Goal: Task Accomplishment & Management: Use online tool/utility

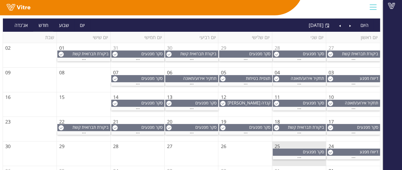
scroll to position [53, 0]
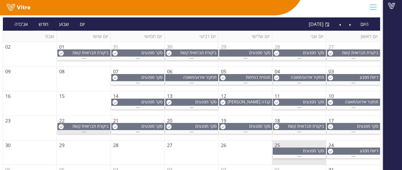
click at [85, 130] on span "..." at bounding box center [84, 131] width 4 height 6
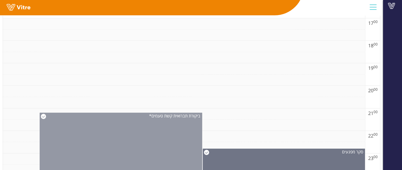
scroll to position [465, 0]
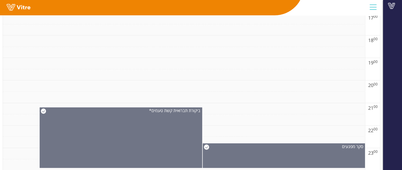
click at [165, 103] on td at bounding box center [184, 108] width 362 height 11
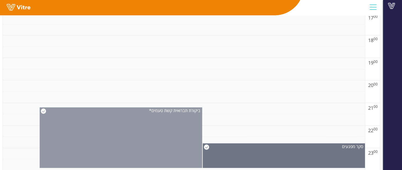
click at [166, 112] on span "ביקורת תברואית קשת טעמים*" at bounding box center [174, 111] width 51 height 6
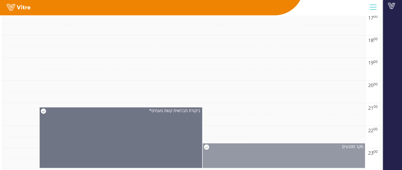
click at [254, 154] on div "סקר מפגעים" at bounding box center [284, 155] width 163 height 25
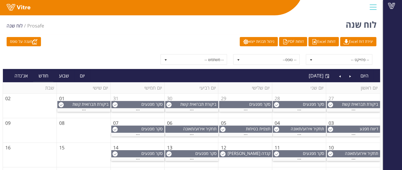
scroll to position [53, 0]
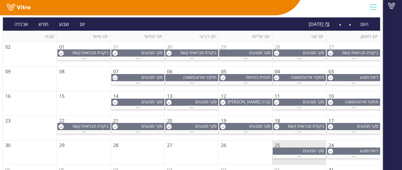
click at [304, 158] on td "25" at bounding box center [300, 152] width 54 height 25
click at [303, 157] on div "..." at bounding box center [299, 156] width 53 height 3
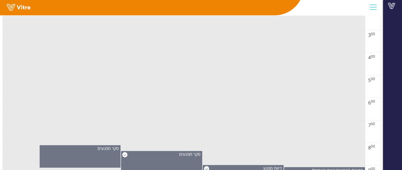
scroll to position [238, 0]
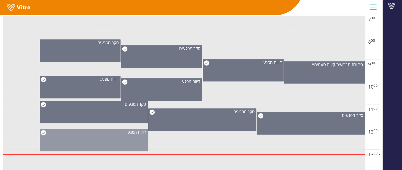
click at [136, 133] on span "דיווח מפגע" at bounding box center [137, 132] width 19 height 6
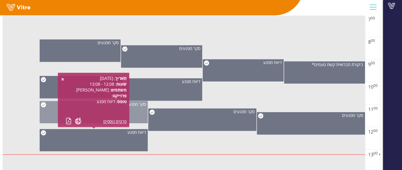
click at [135, 112] on div "סקר מפגעים" at bounding box center [94, 112] width 108 height 22
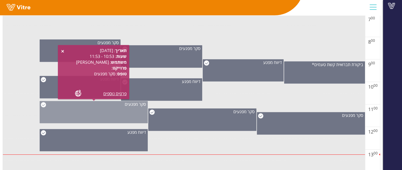
click at [79, 110] on div "סקר מפגעים" at bounding box center [94, 112] width 108 height 22
click at [83, 113] on div "סקר מפגעים" at bounding box center [94, 112] width 108 height 22
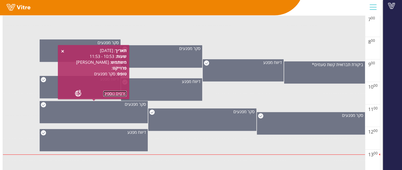
click at [109, 95] on link "פרטים נוספים" at bounding box center [114, 94] width 23 height 6
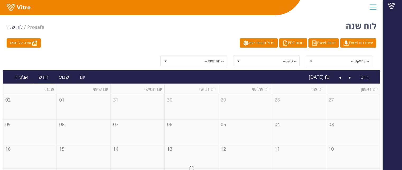
scroll to position [74, 0]
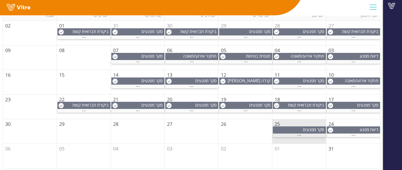
click at [305, 135] on div "..." at bounding box center [299, 135] width 53 height 3
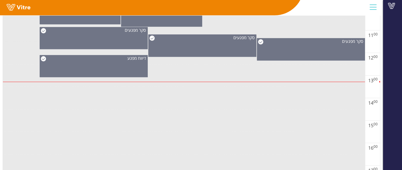
scroll to position [206, 0]
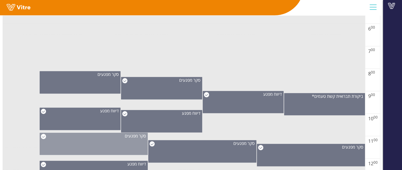
click at [138, 137] on span "סקר מפגעים" at bounding box center [135, 136] width 21 height 6
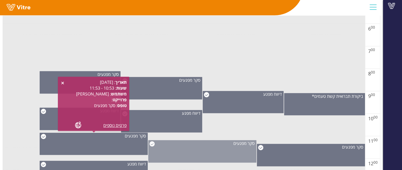
click at [187, 145] on div "סקר מפגעים" at bounding box center [203, 143] width 108 height 6
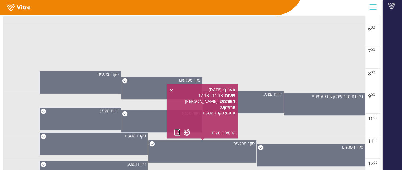
click at [177, 133] on link at bounding box center [178, 132] width 6 height 7
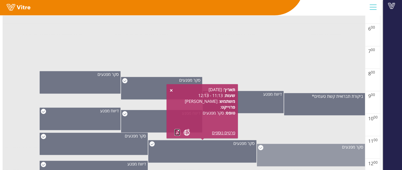
click at [335, 153] on div "סקר מפגעים" at bounding box center [311, 155] width 108 height 22
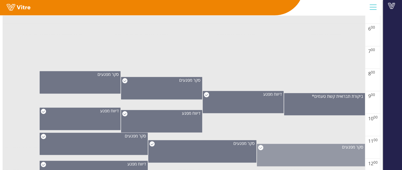
click at [325, 148] on div "סקר מפגעים" at bounding box center [311, 147] width 108 height 6
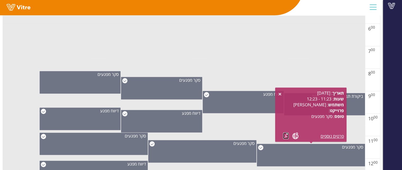
click at [287, 133] on link at bounding box center [286, 136] width 6 height 7
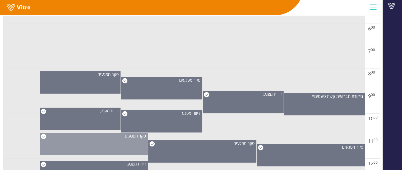
click at [128, 140] on div "סקר מפגעים" at bounding box center [94, 144] width 108 height 22
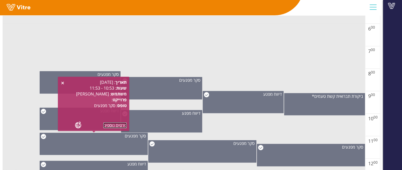
click at [112, 126] on link "פרטים נוספים" at bounding box center [114, 126] width 23 height 6
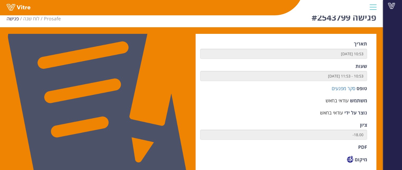
scroll to position [16, 0]
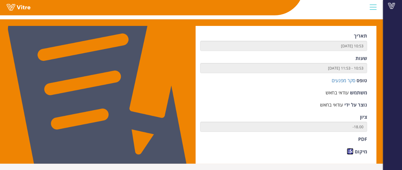
click at [350, 152] on link at bounding box center [350, 151] width 7 height 7
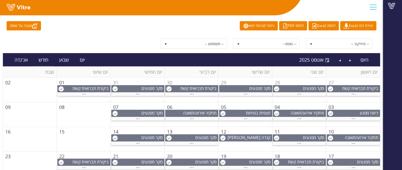
scroll to position [26, 0]
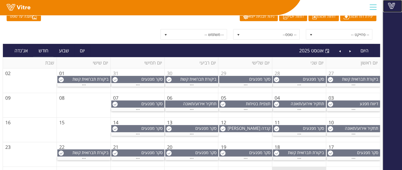
click at [391, 5] on span at bounding box center [391, 6] width 13 height 6
